Goal: Transaction & Acquisition: Book appointment/travel/reservation

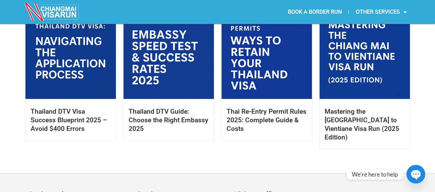
scroll to position [344, 0]
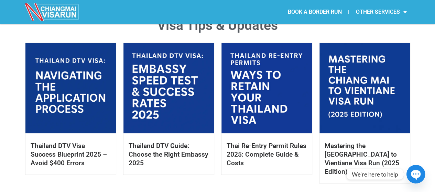
click at [370, 91] on link at bounding box center [364, 88] width 90 height 90
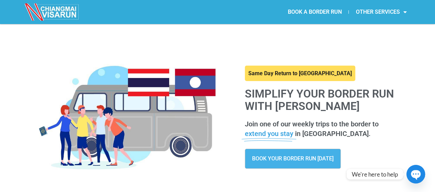
scroll to position [0, 0]
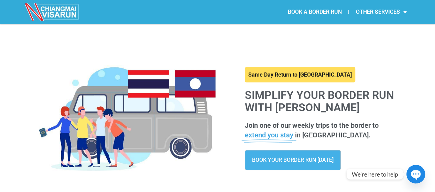
click at [315, 10] on link "BOOK A BORDER RUN" at bounding box center [315, 12] width 68 height 16
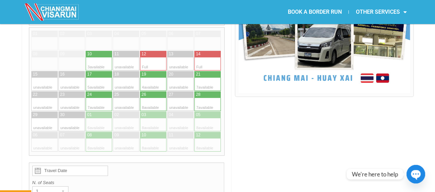
scroll to position [172, 0]
